Goal: Information Seeking & Learning: Learn about a topic

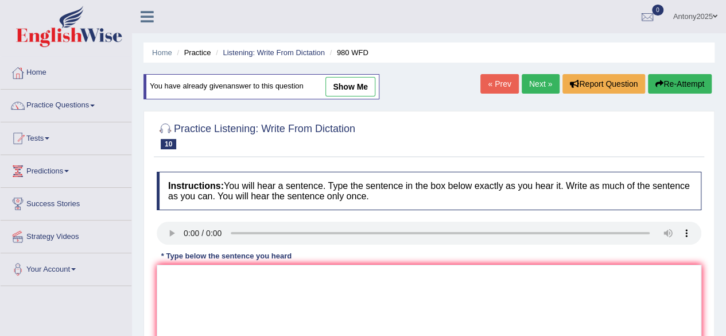
click at [511, 86] on link "« Prev" at bounding box center [500, 84] width 38 height 20
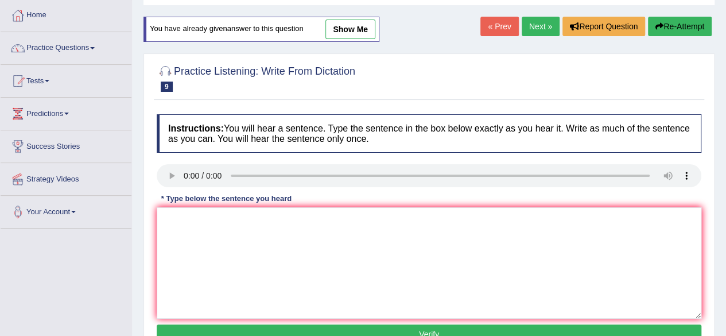
click at [537, 32] on link "Next »" at bounding box center [541, 27] width 38 height 20
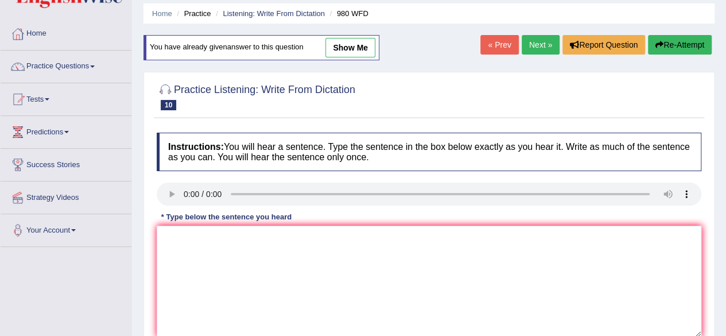
scroll to position [57, 0]
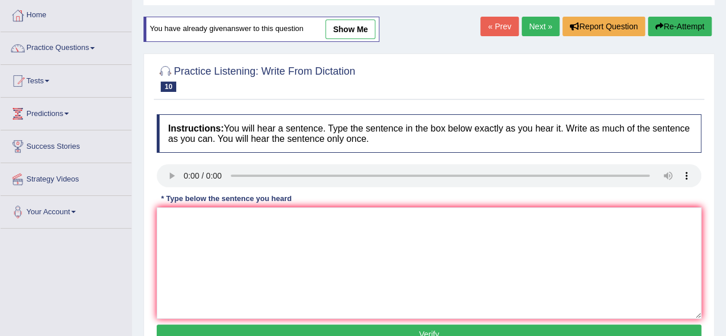
click at [547, 24] on link "Next »" at bounding box center [541, 27] width 38 height 20
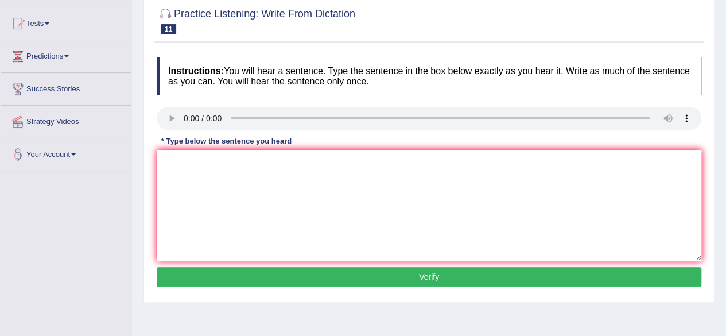
scroll to position [57, 0]
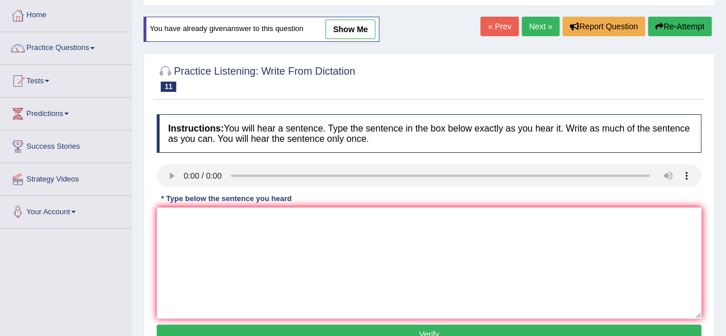
click at [541, 26] on link "Next »" at bounding box center [541, 27] width 38 height 20
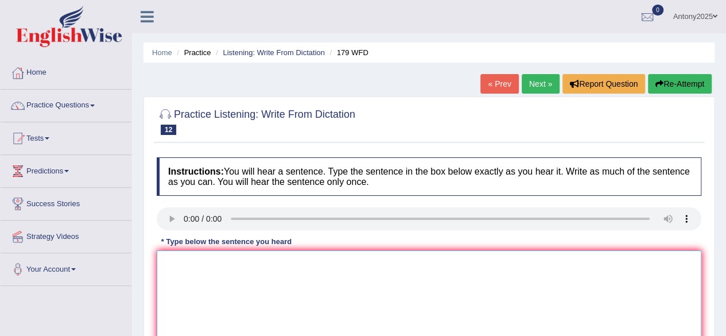
click at [177, 282] on textarea at bounding box center [429, 305] width 545 height 111
type textarea "Lectures are the most"
click at [543, 84] on link "Next »" at bounding box center [541, 84] width 38 height 20
click at [215, 264] on textarea at bounding box center [429, 305] width 545 height 111
click at [340, 262] on textarea "A univesrirty degree is arequiremnt to enter sevreal professions." at bounding box center [429, 305] width 545 height 111
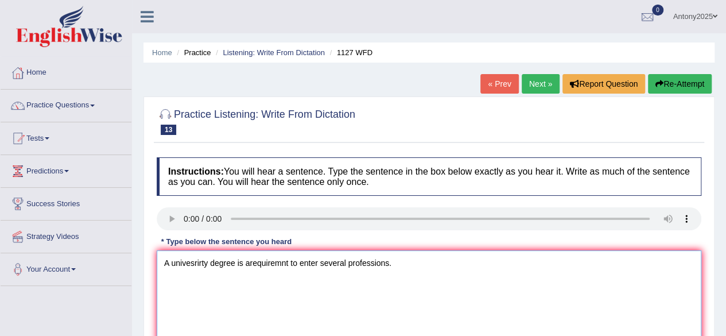
click at [254, 288] on textarea "A univesrirty degree is arequiremnt to enter several professions." at bounding box center [429, 305] width 545 height 111
click at [249, 263] on textarea "A univesrirty degree is arequiremnt to enter several professions." at bounding box center [429, 305] width 545 height 111
click at [295, 278] on textarea "A univesrirty degree is a requiremnt to enter several professions." at bounding box center [429, 305] width 545 height 111
click at [341, 282] on textarea "A univesrirty degree is a requiremnt to enter several professions." at bounding box center [429, 305] width 545 height 111
drag, startPoint x: 387, startPoint y: 276, endPoint x: 404, endPoint y: 262, distance: 21.3
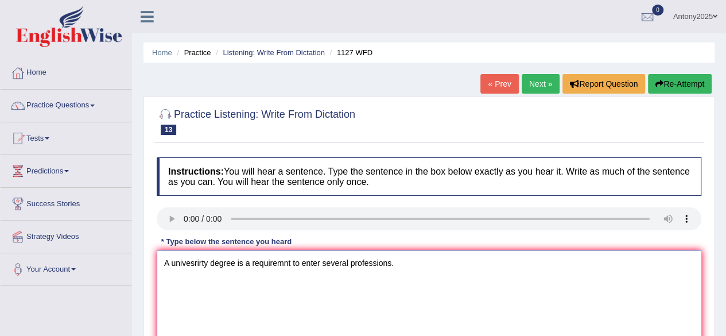
click at [388, 275] on textarea "A univesrirty degree is a requiremnt to enter several professions." at bounding box center [429, 305] width 545 height 111
click at [407, 260] on textarea "A univesrirty degree is a requiremnt to enter several professions." at bounding box center [429, 305] width 545 height 111
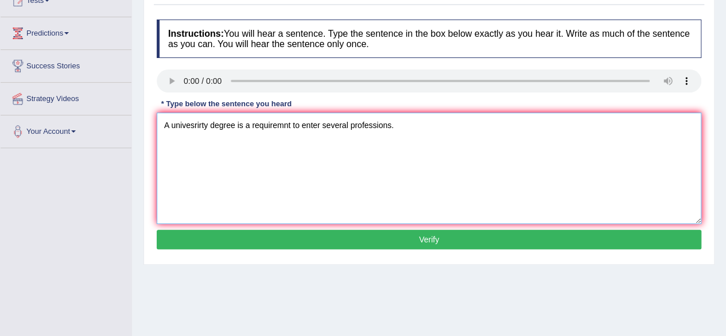
scroll to position [115, 0]
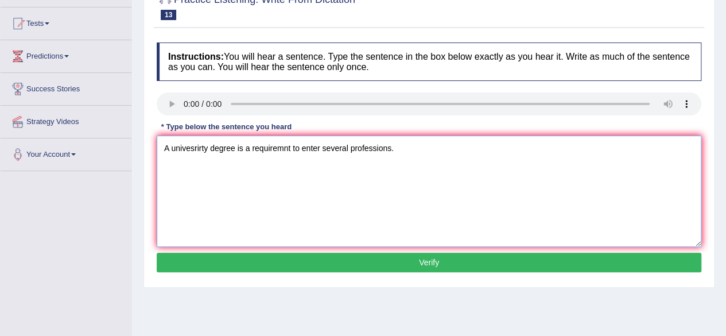
click at [200, 146] on textarea "A univesrirty degree is a requiremnt to enter several professions." at bounding box center [429, 191] width 545 height 111
click at [276, 168] on textarea "A university degree is a requiremnt to enter several professions." at bounding box center [429, 191] width 545 height 111
click at [280, 148] on textarea "A university degree is a requiremnt to enter several professions." at bounding box center [429, 191] width 545 height 111
drag, startPoint x: 320, startPoint y: 216, endPoint x: 307, endPoint y: 203, distance: 18.3
click at [319, 215] on textarea "A university degree is a requirement to enter several professions." at bounding box center [429, 191] width 545 height 111
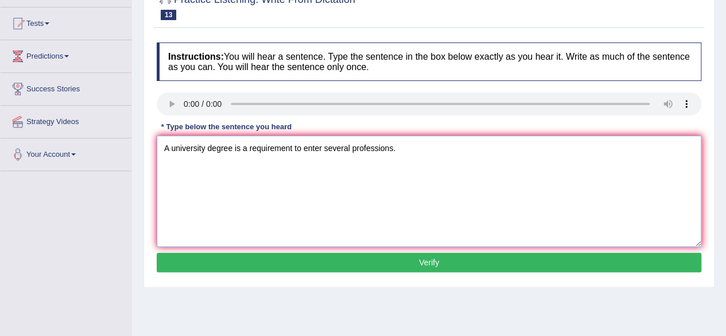
click at [289, 194] on textarea "A university degree is a requirement to enter several professions." at bounding box center [429, 191] width 545 height 111
type textarea "A university degree is a requirement to enter several professions."
click at [405, 262] on button "Verify" at bounding box center [429, 263] width 545 height 20
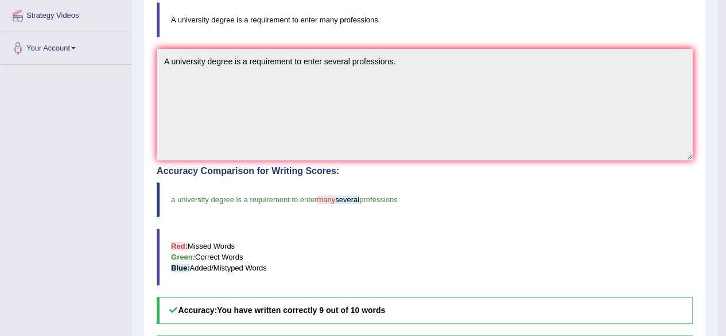
scroll to position [1, 0]
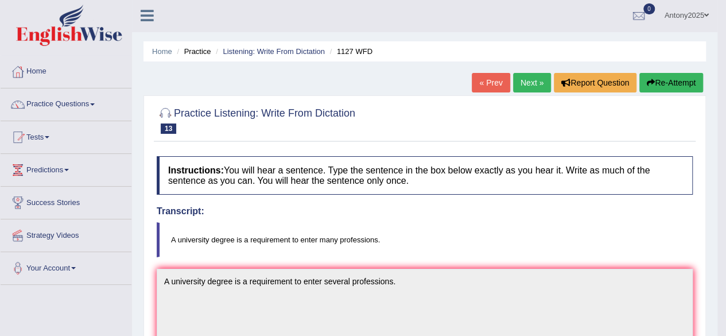
click at [539, 79] on link "Next »" at bounding box center [532, 83] width 38 height 20
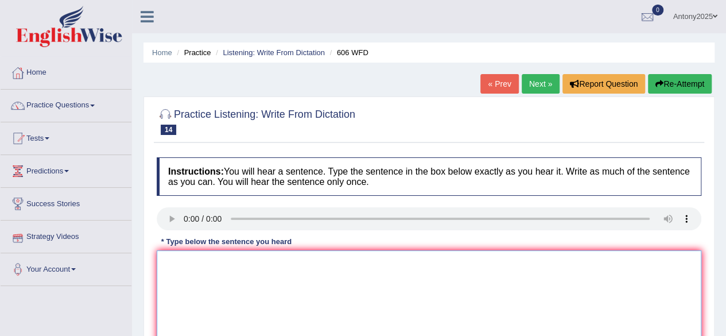
click at [192, 257] on textarea at bounding box center [429, 305] width 545 height 111
click at [168, 260] on textarea "students will study language and literature in ancient studies." at bounding box center [429, 305] width 545 height 111
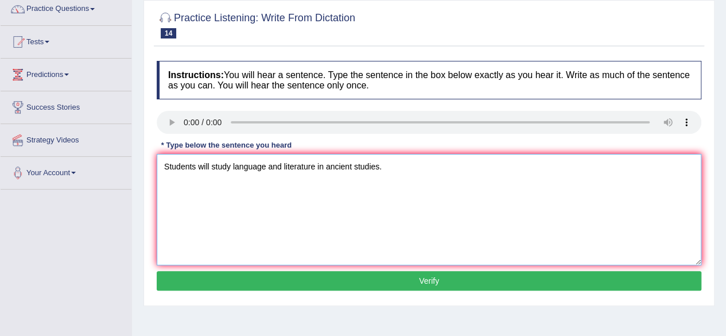
scroll to position [172, 0]
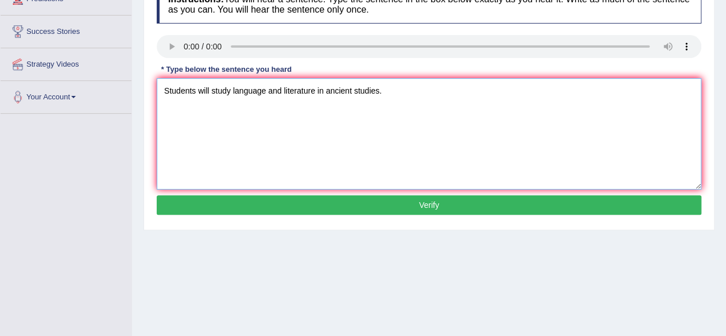
type textarea "Students will study language and literature in ancient studies."
click at [417, 202] on button "Verify" at bounding box center [429, 205] width 545 height 20
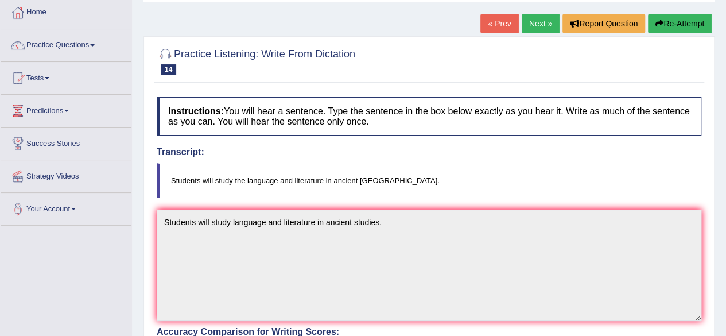
scroll to position [0, 0]
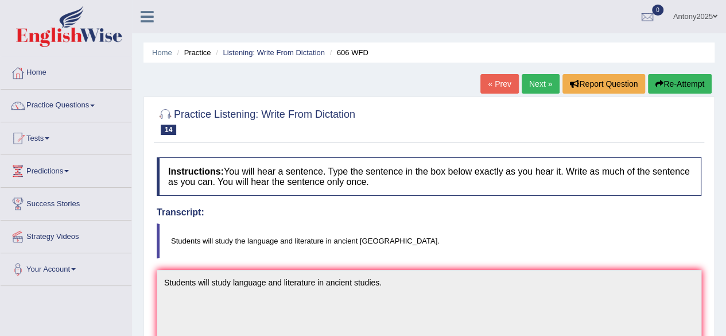
click at [526, 80] on link "Next »" at bounding box center [541, 84] width 38 height 20
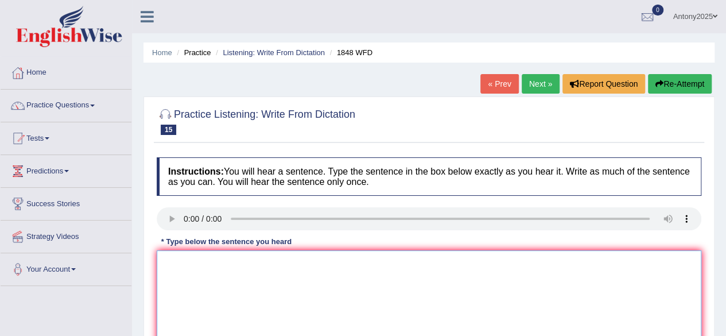
click at [200, 269] on textarea at bounding box center [429, 305] width 545 height 111
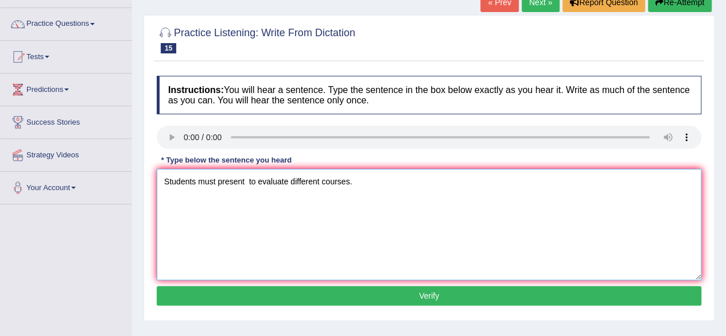
scroll to position [172, 0]
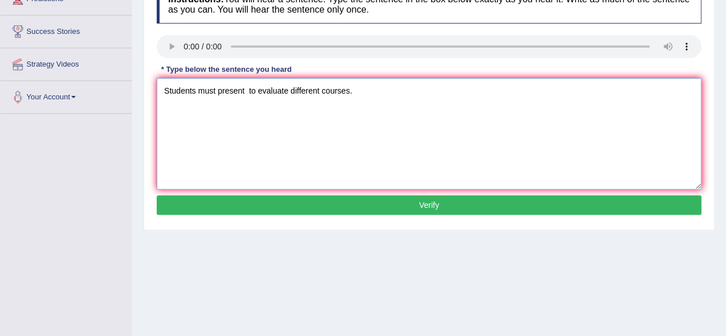
type textarea "Students must present to evaluate different courses."
click at [429, 206] on button "Verify" at bounding box center [429, 205] width 545 height 20
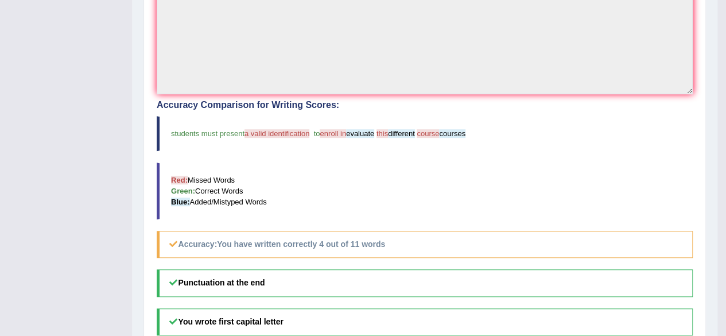
scroll to position [57, 0]
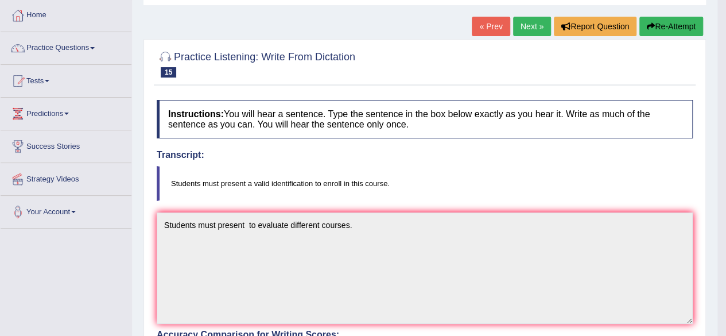
click at [520, 22] on link "Next »" at bounding box center [532, 27] width 38 height 20
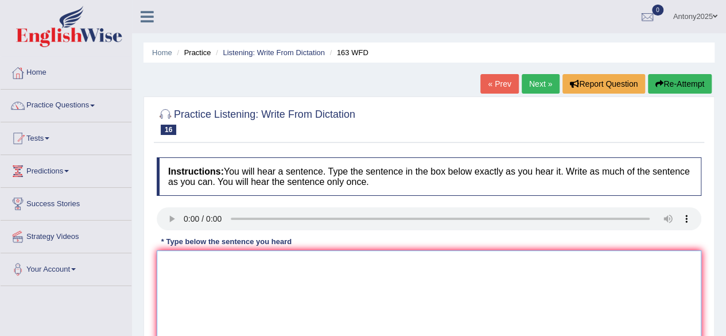
click at [189, 272] on textarea at bounding box center [429, 305] width 545 height 111
click at [179, 262] on textarea "a [PERSON_NAME] of assignmets shou,ld be valuaeted" at bounding box center [429, 305] width 545 height 111
click at [270, 262] on textarea "a number of assignmets shou,ld be valuaeted" at bounding box center [429, 305] width 545 height 111
click at [291, 261] on textarea "a number of assignmets should be valuaeted" at bounding box center [429, 305] width 545 height 111
click at [316, 262] on textarea "a number of assignmets should be evaluaeted" at bounding box center [429, 305] width 545 height 111
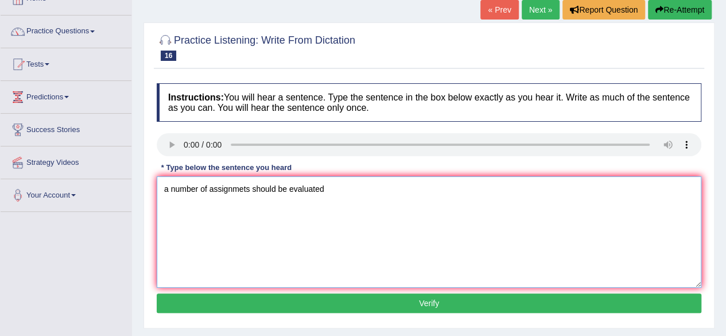
scroll to position [115, 0]
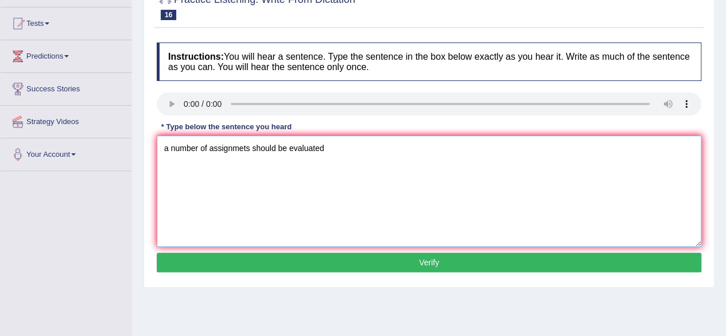
type textarea "a number of assignmets should be evaluated"
click at [379, 261] on button "Verify" at bounding box center [429, 263] width 545 height 20
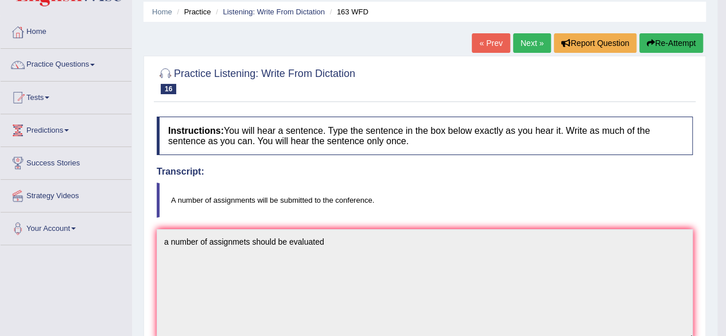
scroll to position [0, 0]
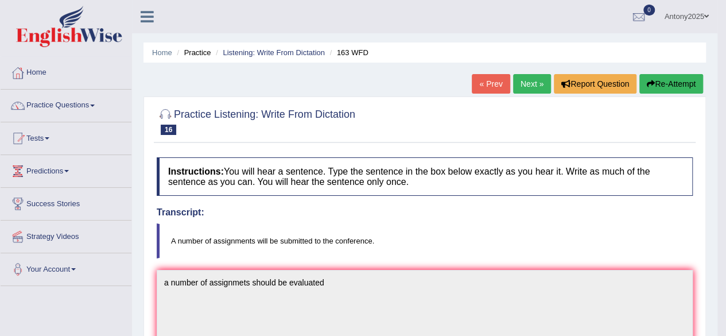
click at [536, 85] on link "Next »" at bounding box center [532, 84] width 38 height 20
